Goal: Transaction & Acquisition: Purchase product/service

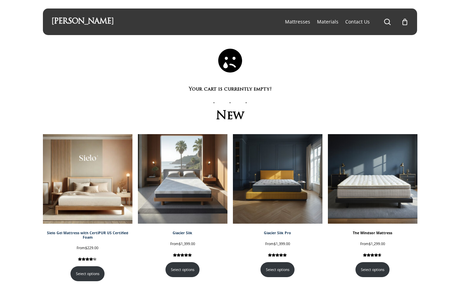
click at [367, 192] on img at bounding box center [372, 178] width 89 height 89
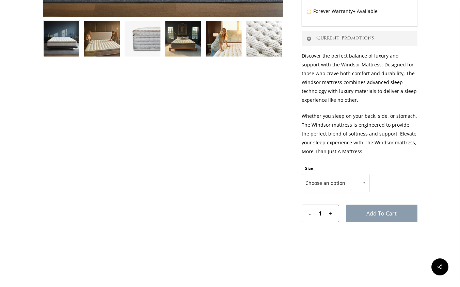
scroll to position [275, 0]
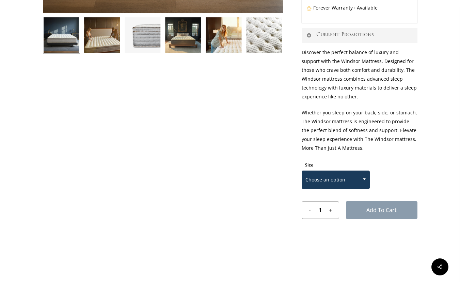
click at [361, 185] on span at bounding box center [364, 178] width 10 height 17
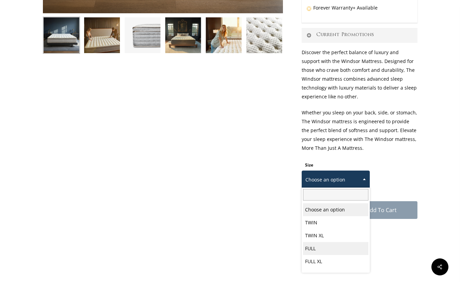
scroll to position [15, 0]
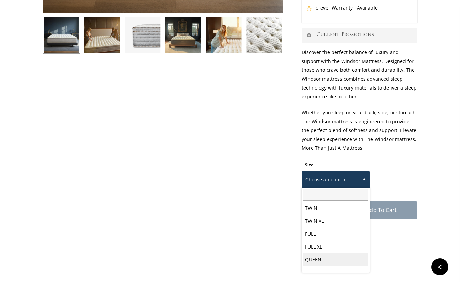
select select "QUEEN"
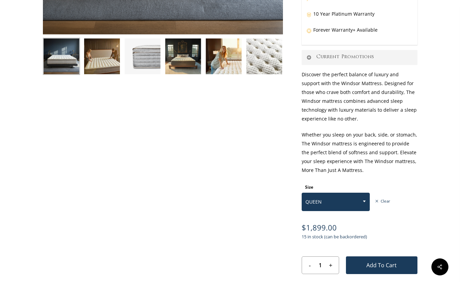
scroll to position [254, 0]
click at [341, 58] on link "Current Promotions" at bounding box center [359, 57] width 116 height 15
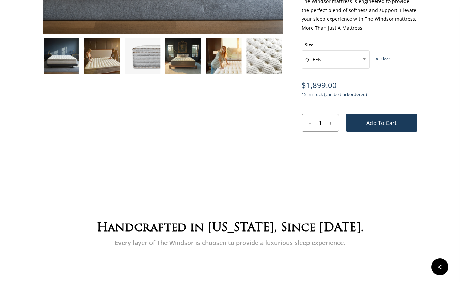
scroll to position [127, 0]
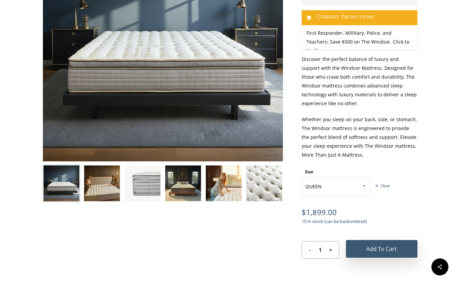
click at [389, 253] on button "Add to cart" at bounding box center [381, 249] width 71 height 18
click at [381, 250] on button "Add to cart" at bounding box center [381, 249] width 71 height 18
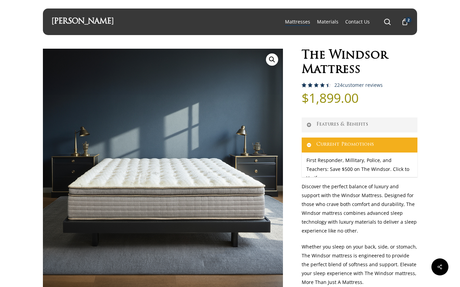
scroll to position [0, 0]
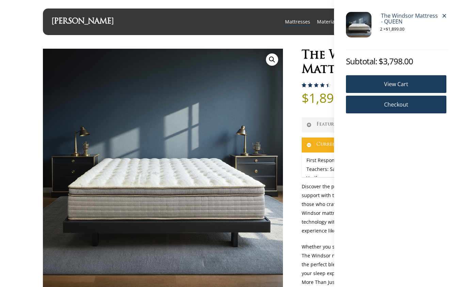
click at [403, 21] on link "The Windsor Mattress - QUEEN" at bounding box center [410, 19] width 61 height 15
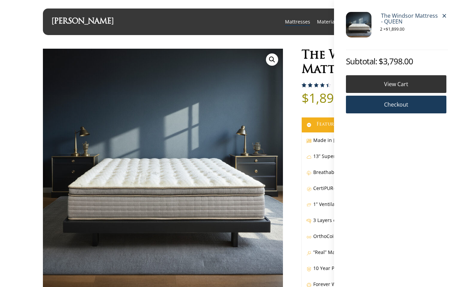
click at [421, 83] on link "View cart" at bounding box center [396, 84] width 100 height 18
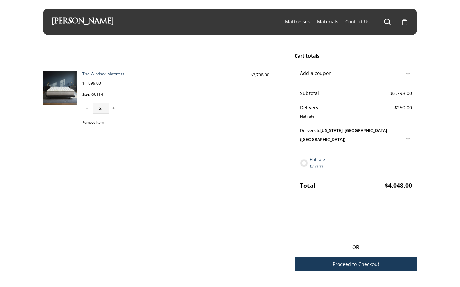
click at [86, 109] on button "－" at bounding box center [87, 108] width 10 height 11
type input "1"
click at [350, 266] on span "Proceed to Checkout" at bounding box center [355, 264] width 47 height 5
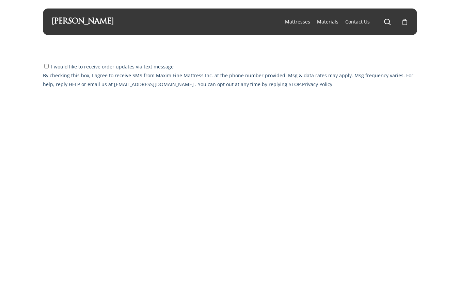
select select "CA"
